Goal: Task Accomplishment & Management: Use online tool/utility

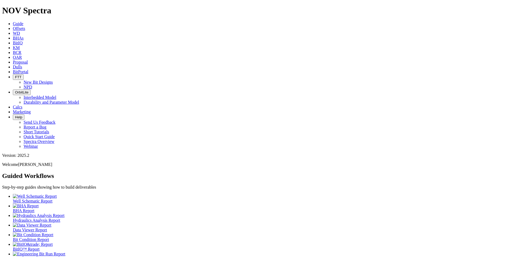
click at [85, 204] on div at bounding box center [261, 206] width 497 height 5
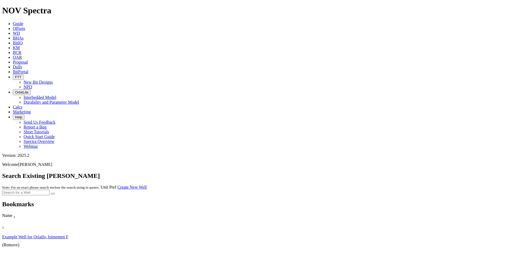
click at [23, 235] on link "Example Well for Oriaifo, Isimemen F" at bounding box center [35, 237] width 66 height 5
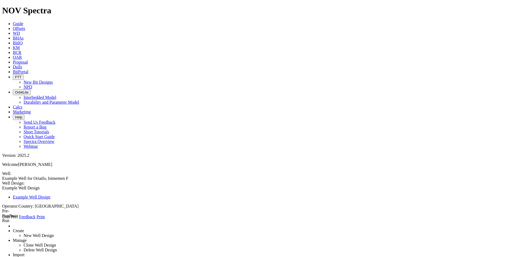
click at [24, 36] on link "BHAs" at bounding box center [18, 38] width 11 height 5
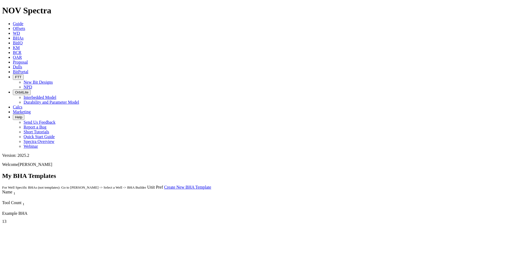
click at [19, 211] on div "Example BHA" at bounding box center [126, 213] width 249 height 5
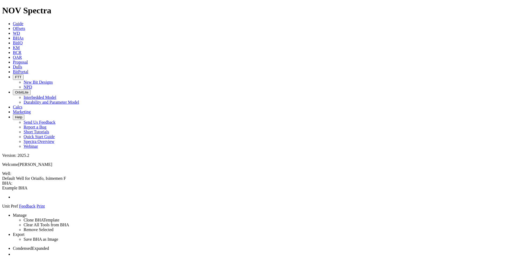
click at [2, 191] on span at bounding box center [2, 191] width 0 height 0
click at [2, 191] on link at bounding box center [2, 191] width 0 height 0
click at [2, 191] on span at bounding box center [2, 191] width 0 height 0
click at [2, 191] on link at bounding box center [2, 191] width 0 height 0
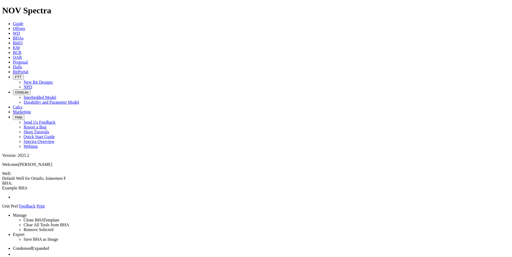
click at [113, 195] on ul at bounding box center [255, 197] width 507 height 5
click at [49, 246] on span at bounding box center [49, 248] width 0 height 5
click at [49, 246] on label "Expanded" at bounding box center [40, 248] width 17 height 5
click at [49, 246] on span at bounding box center [49, 248] width 0 height 5
click at [49, 246] on label "Expanded" at bounding box center [40, 248] width 17 height 5
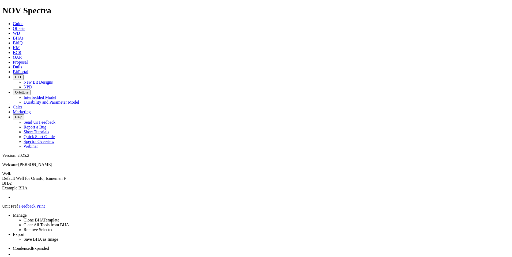
click at [2, 191] on link at bounding box center [2, 191] width 0 height 0
click at [25, 233] on link "Export" at bounding box center [19, 235] width 12 height 5
click at [27, 213] on link "Manage" at bounding box center [20, 215] width 14 height 5
click at [73, 213] on div "Create New BHA Use Existing BHA Manage Clone BHA Template Clear All Tools from …" at bounding box center [255, 247] width 507 height 68
click at [25, 233] on link "Export" at bounding box center [19, 235] width 12 height 5
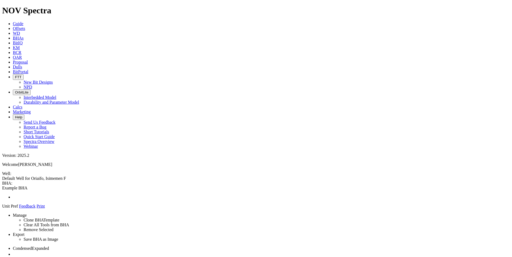
click at [58, 237] on link "Save BHA as Image" at bounding box center [41, 239] width 35 height 5
click at [25, 228] on link "Export" at bounding box center [19, 230] width 12 height 5
click at [125, 181] on span "BHA: Example BHA" at bounding box center [255, 190] width 507 height 19
click at [2, 191] on span at bounding box center [2, 191] width 0 height 0
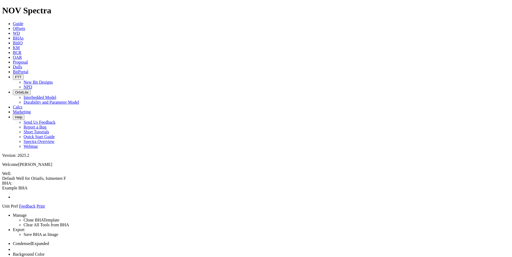
click at [13, 65] on icon at bounding box center [13, 67] width 0 height 5
